Goal: Task Accomplishment & Management: Use online tool/utility

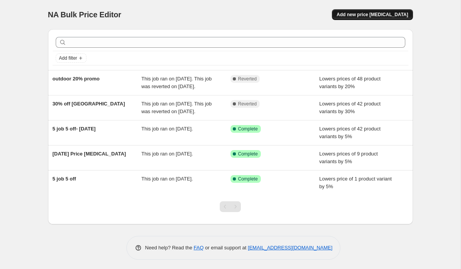
click at [356, 13] on span "Add new price [MEDICAL_DATA]" at bounding box center [373, 15] width 72 height 6
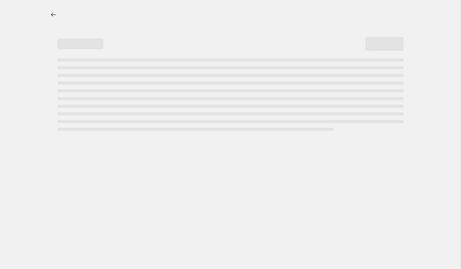
select select "percentage"
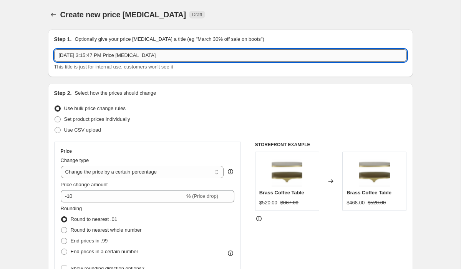
click at [138, 55] on input "[DATE] 3:15:47 PM Price [MEDICAL_DATA]" at bounding box center [230, 55] width 353 height 12
click at [145, 56] on input "[DATE] 3:15:47 PM Price [MEDICAL_DATA]" at bounding box center [230, 55] width 353 height 12
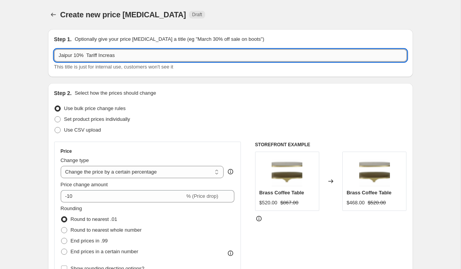
type input "Jaipur 10% Tariff Increase"
click at [125, 54] on input "Jaipur 10% Tariff Increase" at bounding box center [230, 55] width 353 height 12
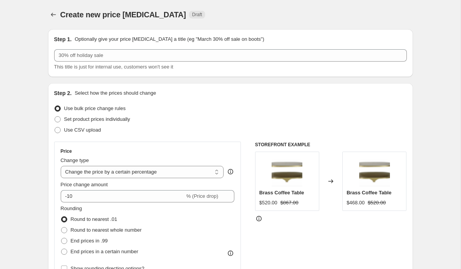
click at [52, 14] on icon "Price change jobs" at bounding box center [54, 15] width 8 height 8
